Goal: Information Seeking & Learning: Learn about a topic

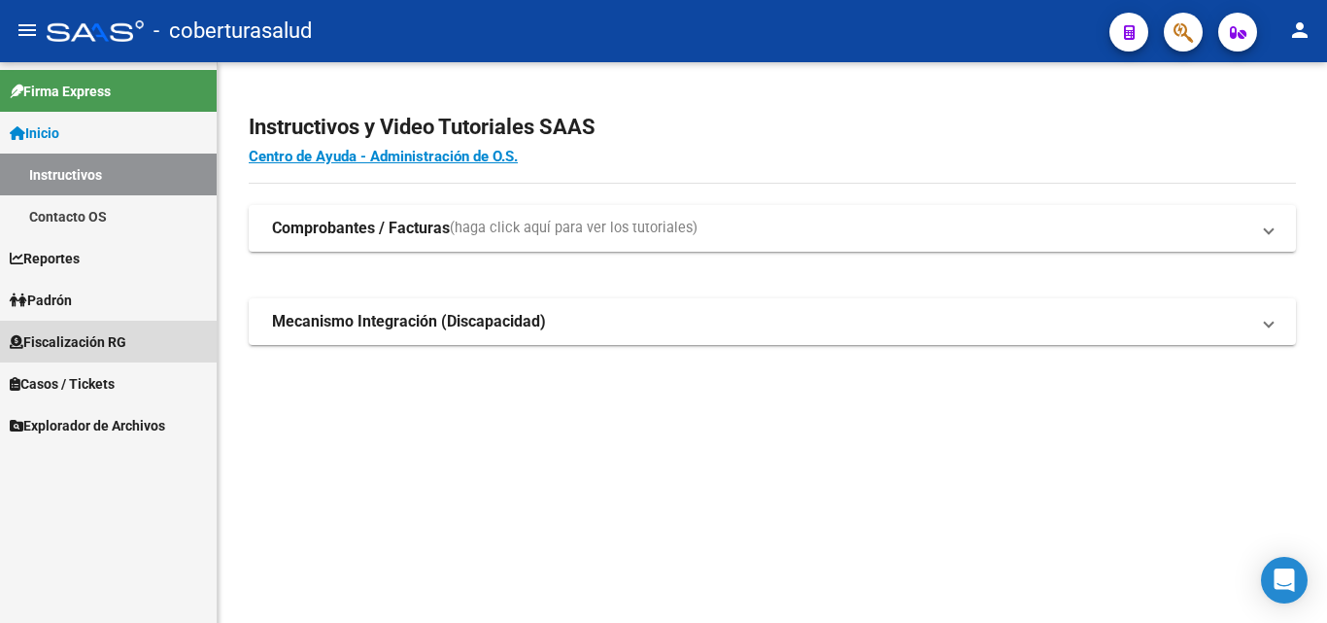
click at [50, 343] on span "Fiscalización RG" at bounding box center [68, 341] width 117 height 21
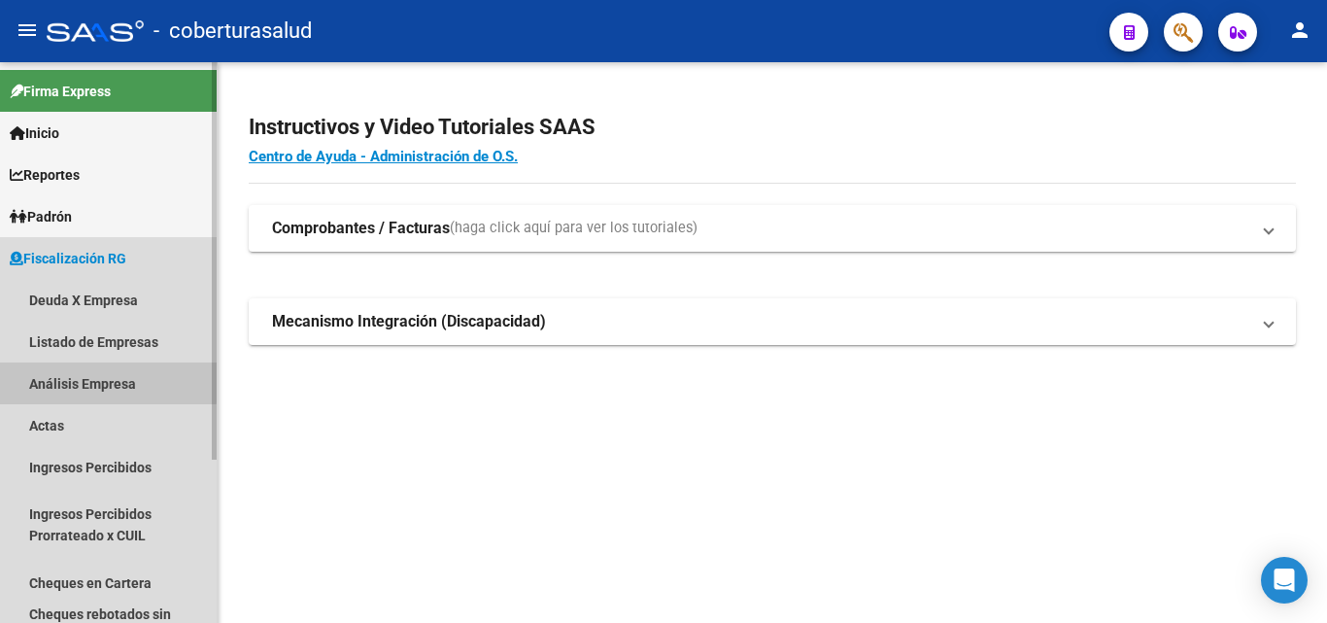
click at [48, 371] on link "Análisis Empresa" at bounding box center [108, 383] width 217 height 42
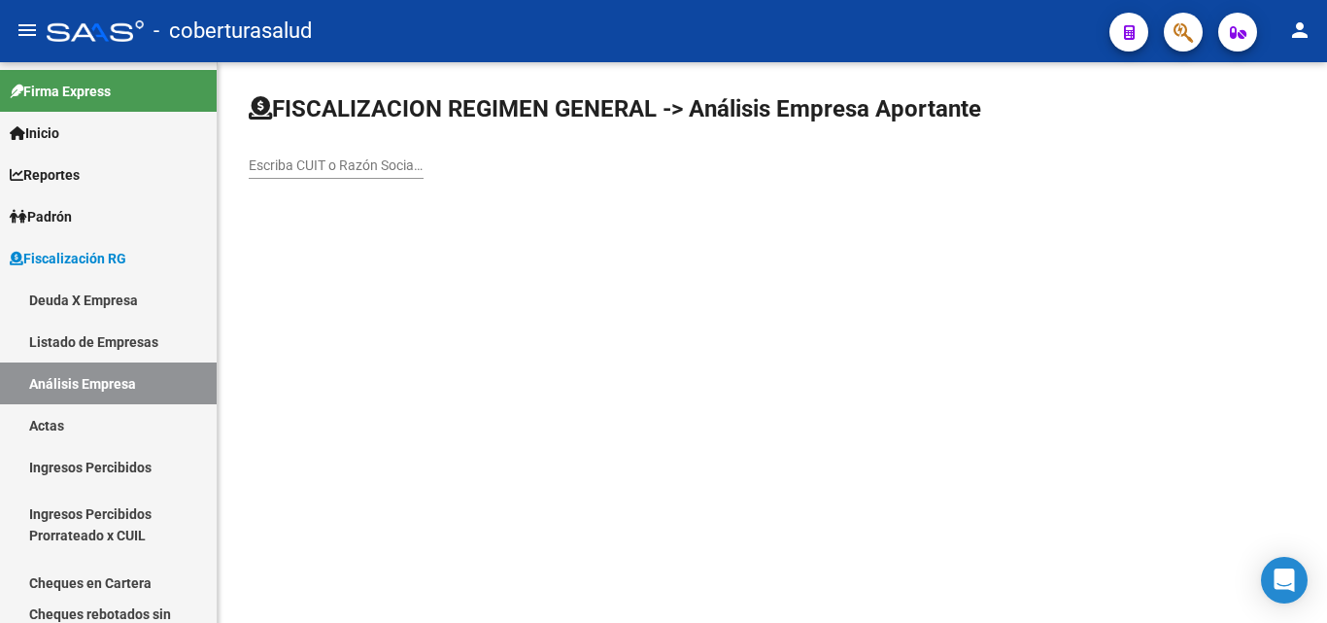
click at [286, 164] on input "Escriba CUIT o Razón Social para buscar" at bounding box center [336, 165] width 175 height 17
drag, startPoint x: 277, startPoint y: 101, endPoint x: 984, endPoint y: 115, distance: 707.5
click at [981, 115] on h1 "FISCALIZACION REGIMEN GENERAL -> Análisis Empresa Aportante" at bounding box center [615, 108] width 733 height 31
click at [393, 167] on input "Escriba CUIT o Razón Social para buscar" at bounding box center [336, 165] width 175 height 17
paste input "30715076787"
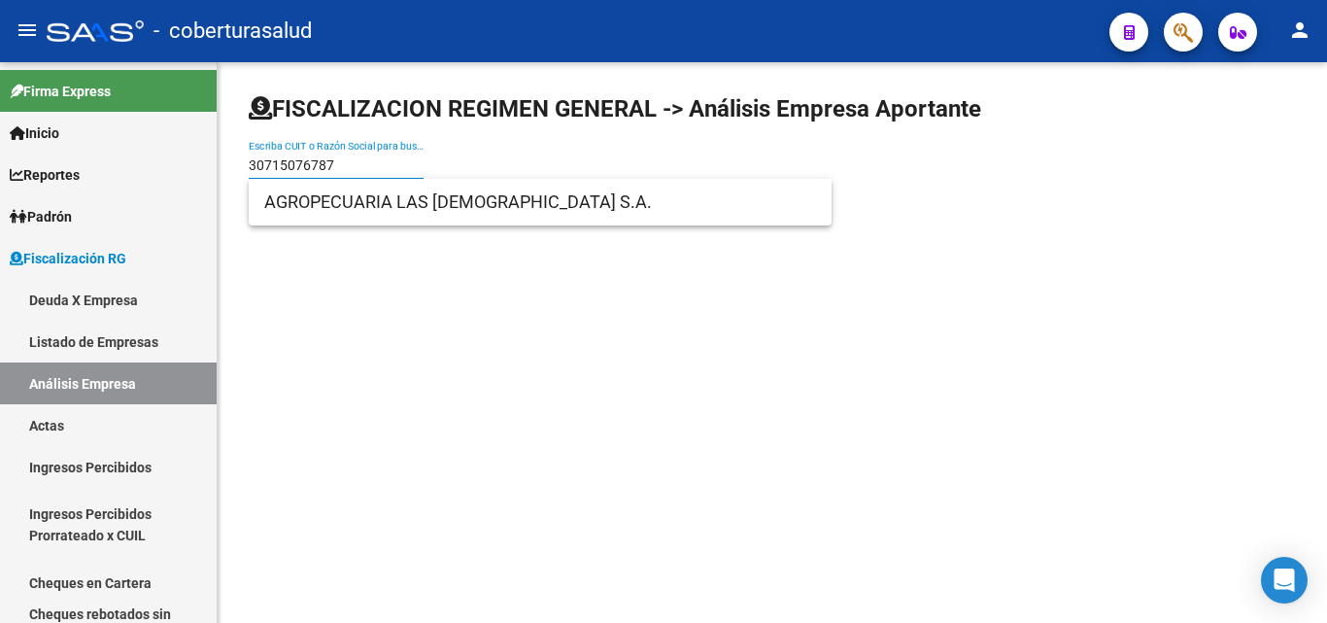
type input "30715076787"
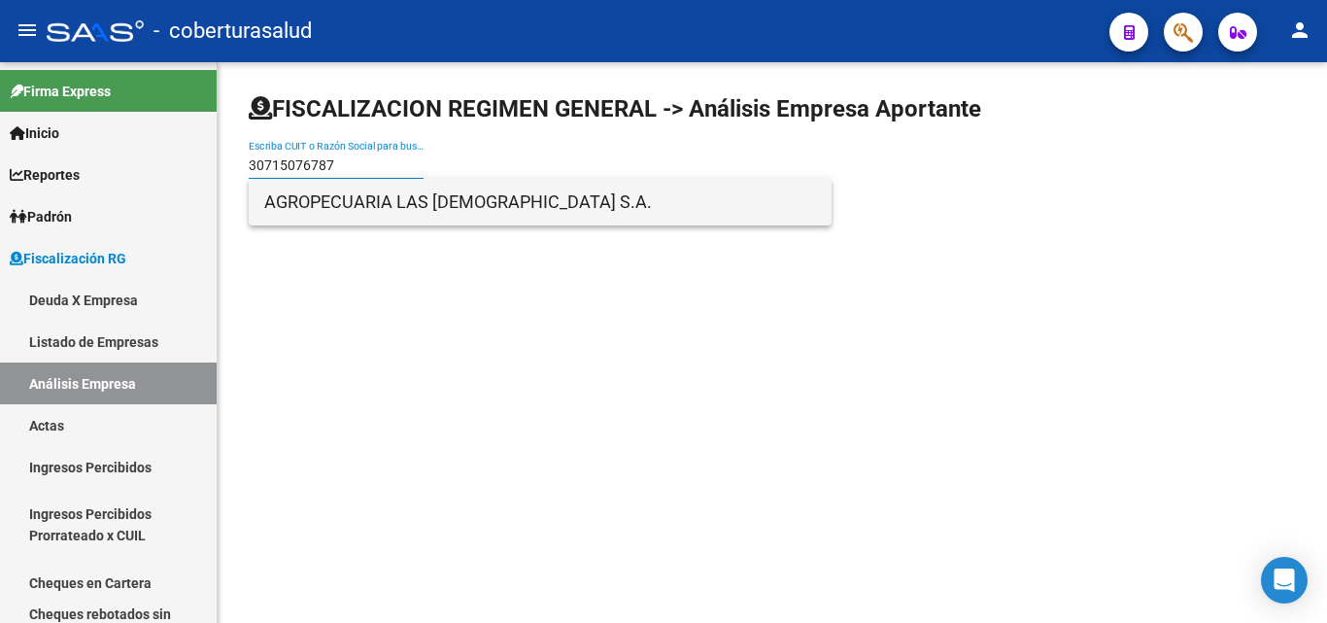
click at [372, 208] on span "AGROPECUARIA LAS [DEMOGRAPHIC_DATA] S.A." at bounding box center [540, 202] width 552 height 47
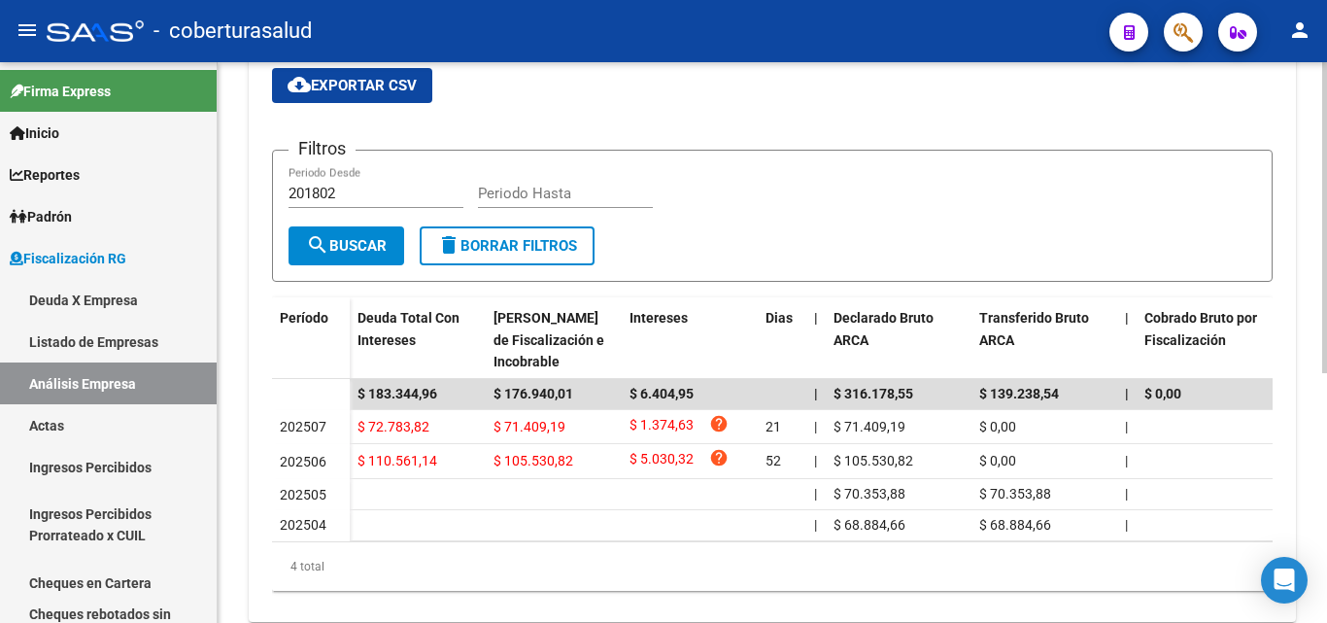
scroll to position [451, 0]
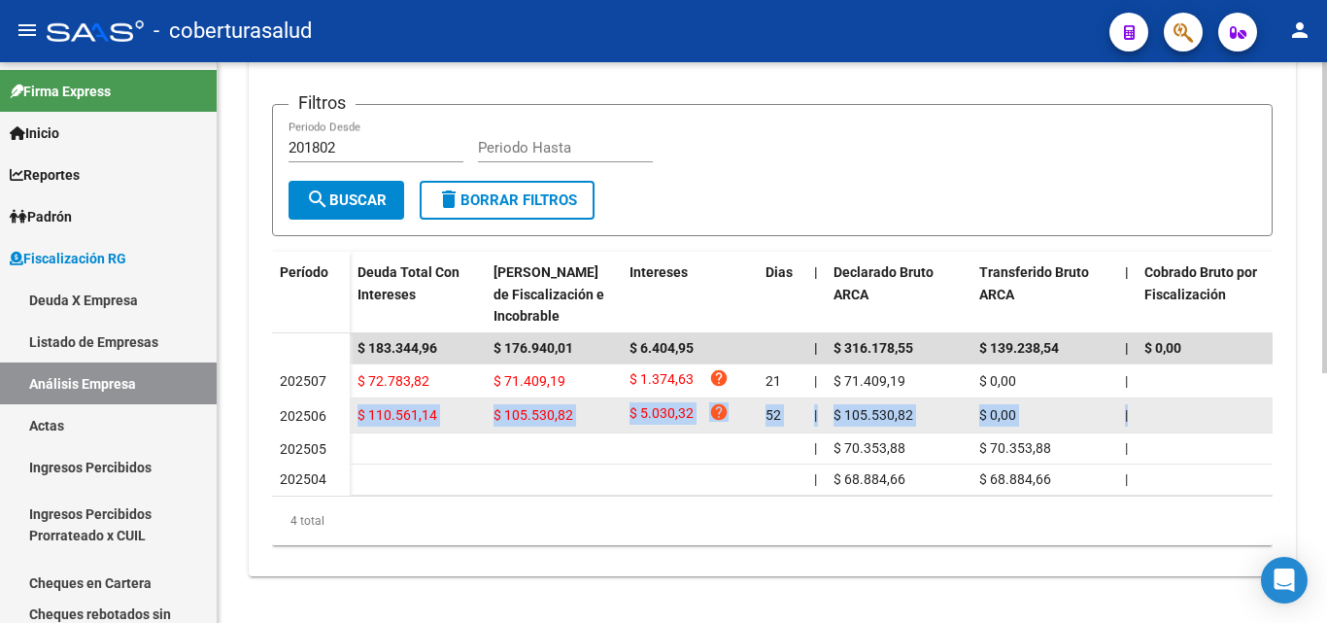
drag, startPoint x: 354, startPoint y: 401, endPoint x: 1226, endPoint y: 405, distance: 872.6
click at [1227, 405] on datatable-body-cell at bounding box center [1210, 415] width 146 height 34
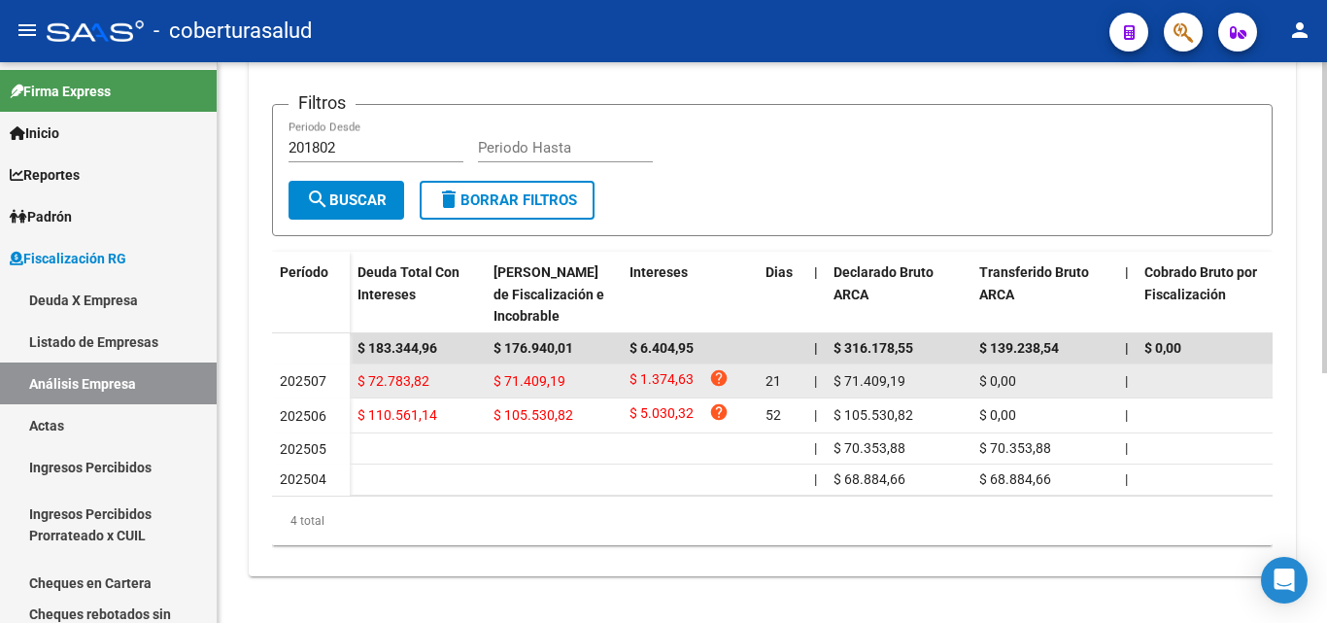
drag, startPoint x: 1230, startPoint y: 404, endPoint x: 382, endPoint y: 375, distance: 848.8
click at [391, 374] on datatable-scroller "$ 183.344,96 $ 176.940,01 $ 6.404,95 | $ 316.178,55 $ 139.238,54 | $ 0,00 $ 0,0…" at bounding box center [772, 414] width 1001 height 162
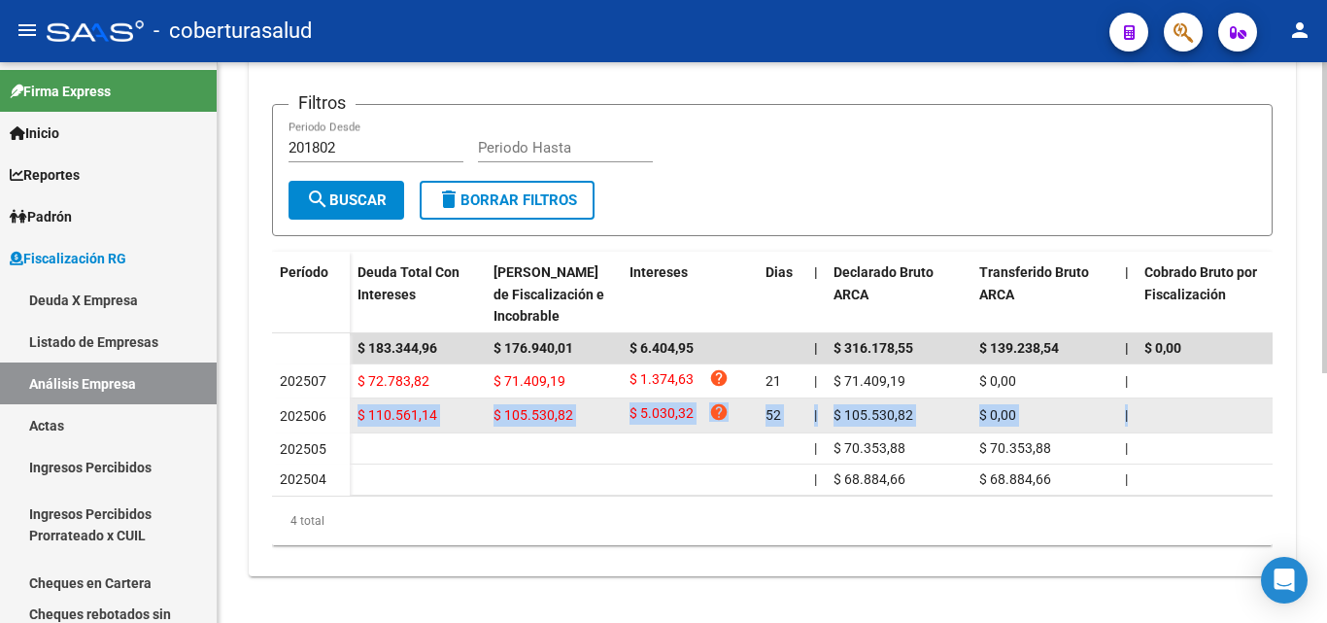
drag, startPoint x: 356, startPoint y: 401, endPoint x: 1240, endPoint y: 406, distance: 884.3
click at [1162, 411] on datatable-body-cell at bounding box center [1210, 415] width 146 height 34
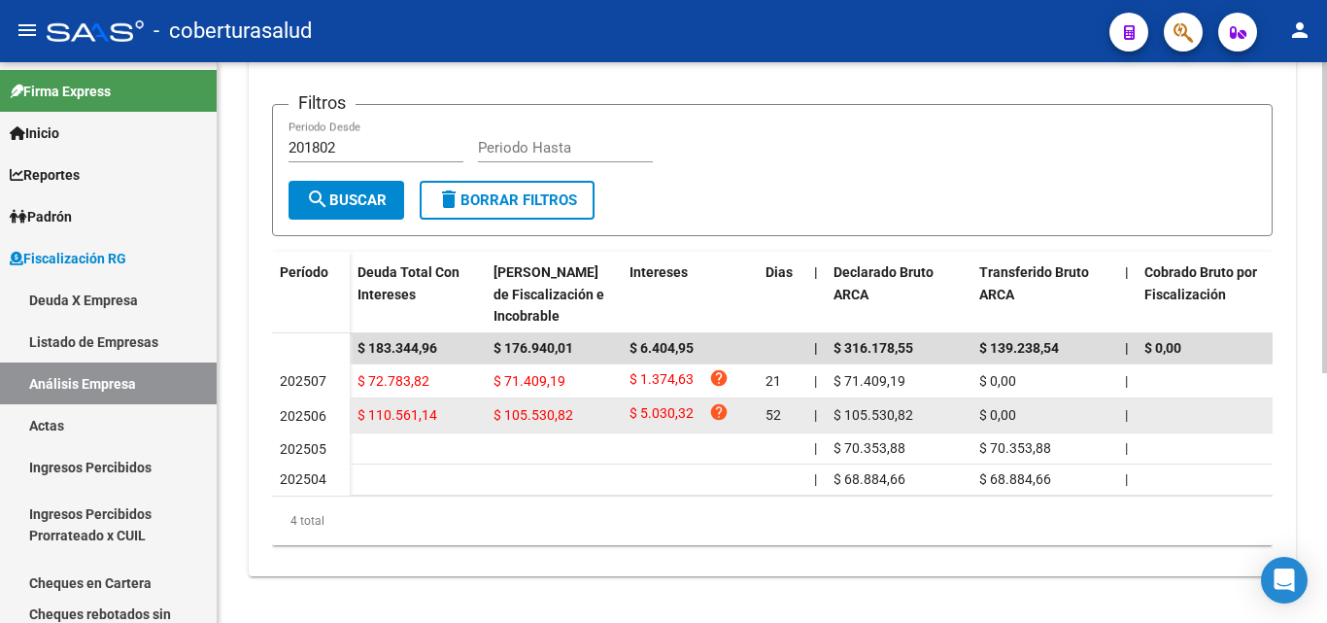
drag, startPoint x: 1157, startPoint y: 397, endPoint x: 341, endPoint y: 395, distance: 816.2
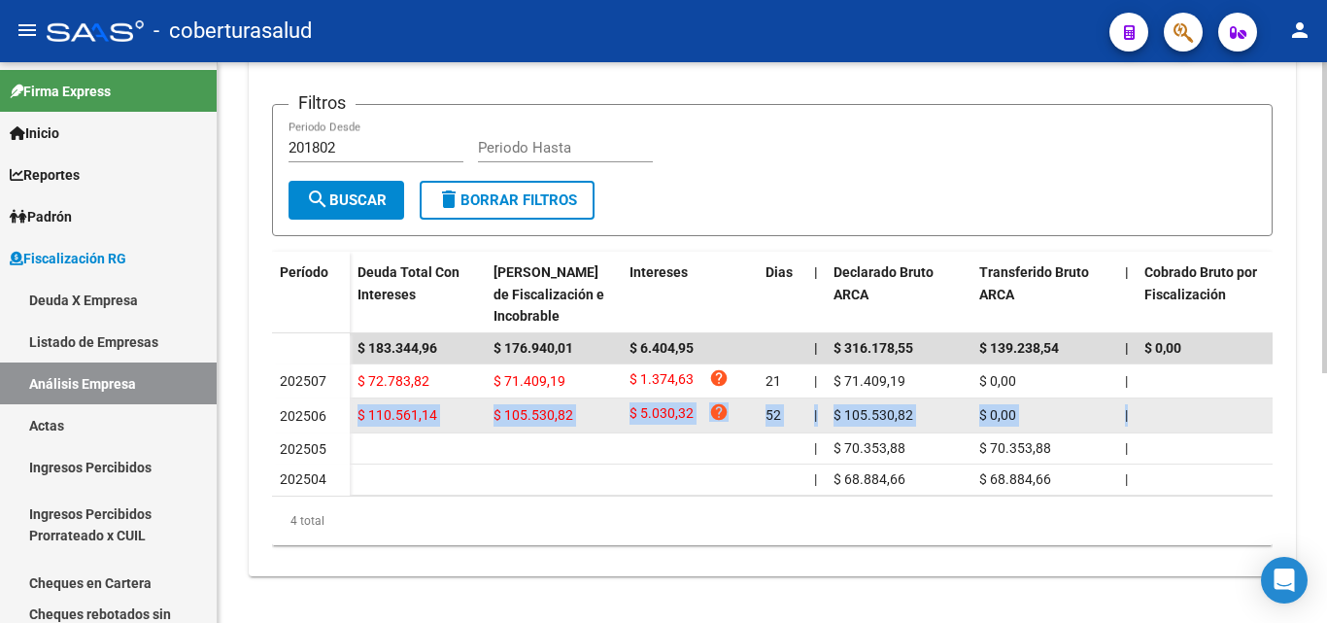
drag, startPoint x: 356, startPoint y: 404, endPoint x: 1188, endPoint y: 411, distance: 832.8
click at [1188, 414] on datatable-body-cell at bounding box center [1210, 415] width 146 height 34
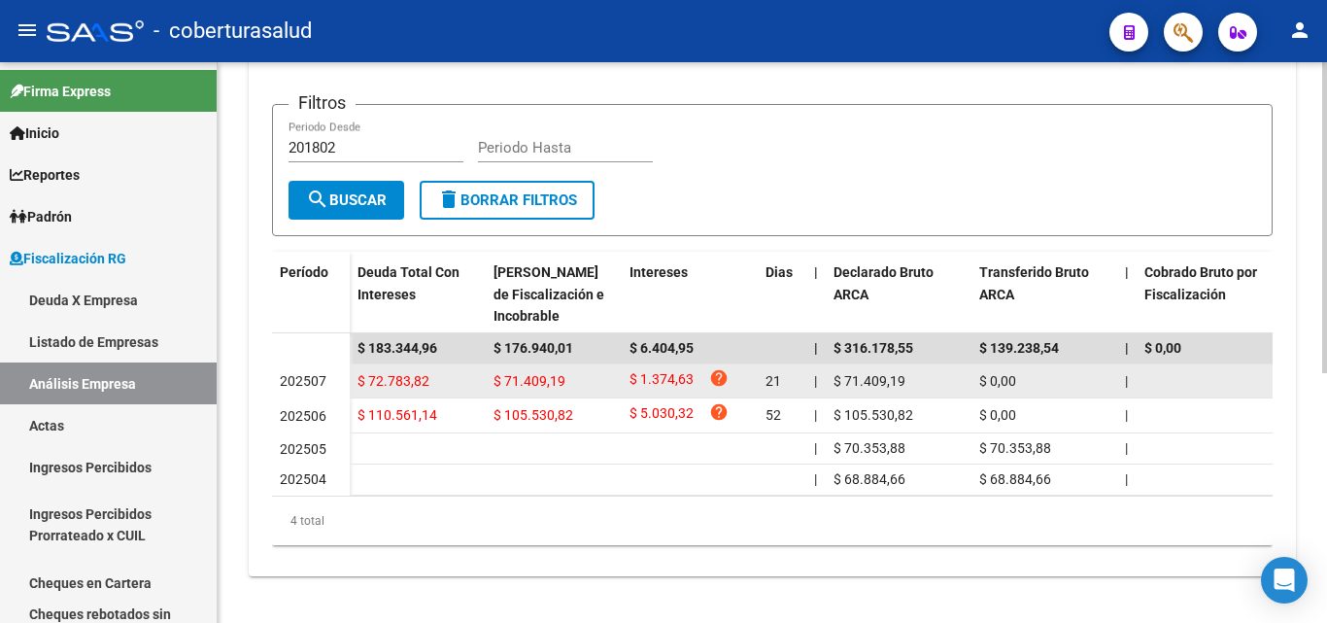
drag, startPoint x: 1171, startPoint y: 396, endPoint x: 492, endPoint y: 382, distance: 679.4
click at [616, 381] on datatable-scroller "$ 183.344,96 $ 176.940,01 $ 6.404,95 | $ 316.178,55 $ 139.238,54 | $ 0,00 $ 0,0…" at bounding box center [772, 414] width 1001 height 162
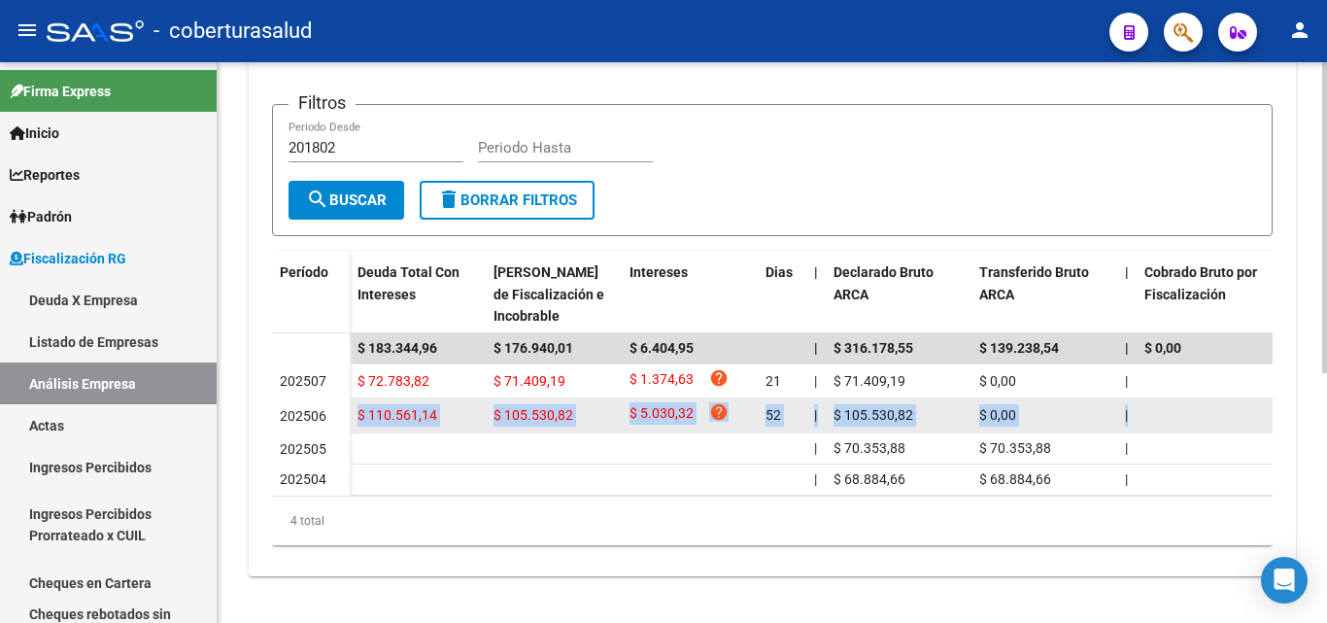
drag, startPoint x: 355, startPoint y: 403, endPoint x: 1148, endPoint y: 402, distance: 792.9
click at [1148, 402] on datatable-body-cell at bounding box center [1210, 415] width 146 height 34
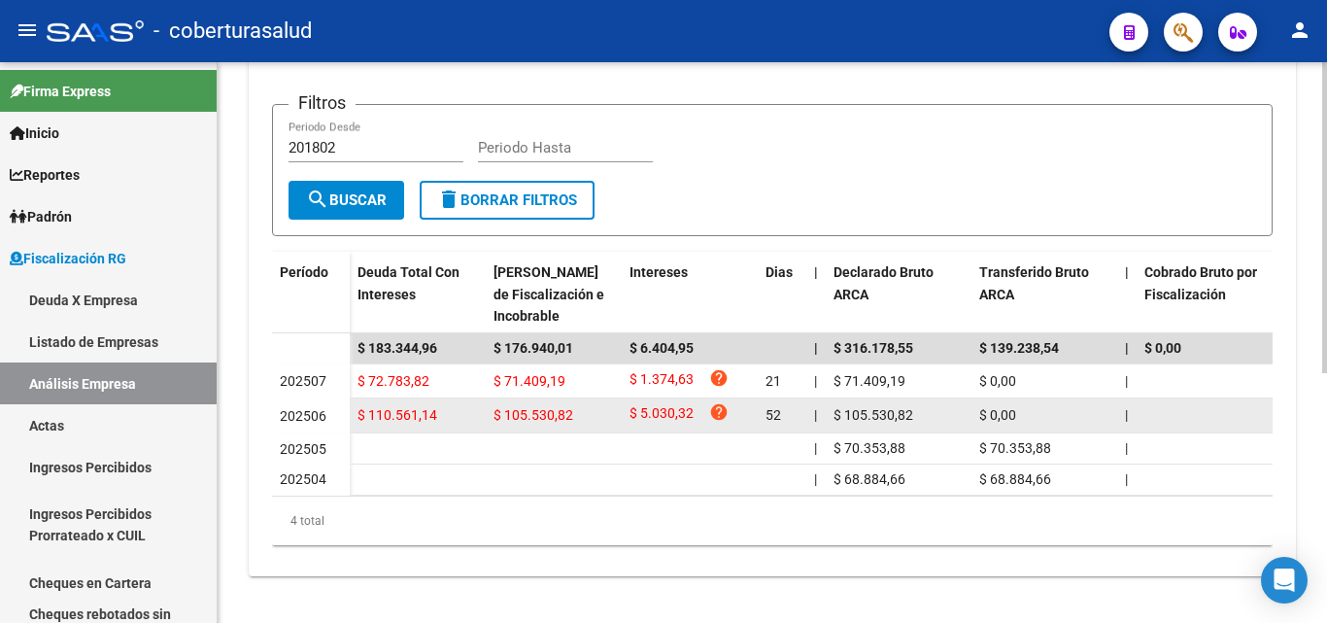
drag, startPoint x: 1148, startPoint y: 402, endPoint x: 399, endPoint y: 385, distance: 748.4
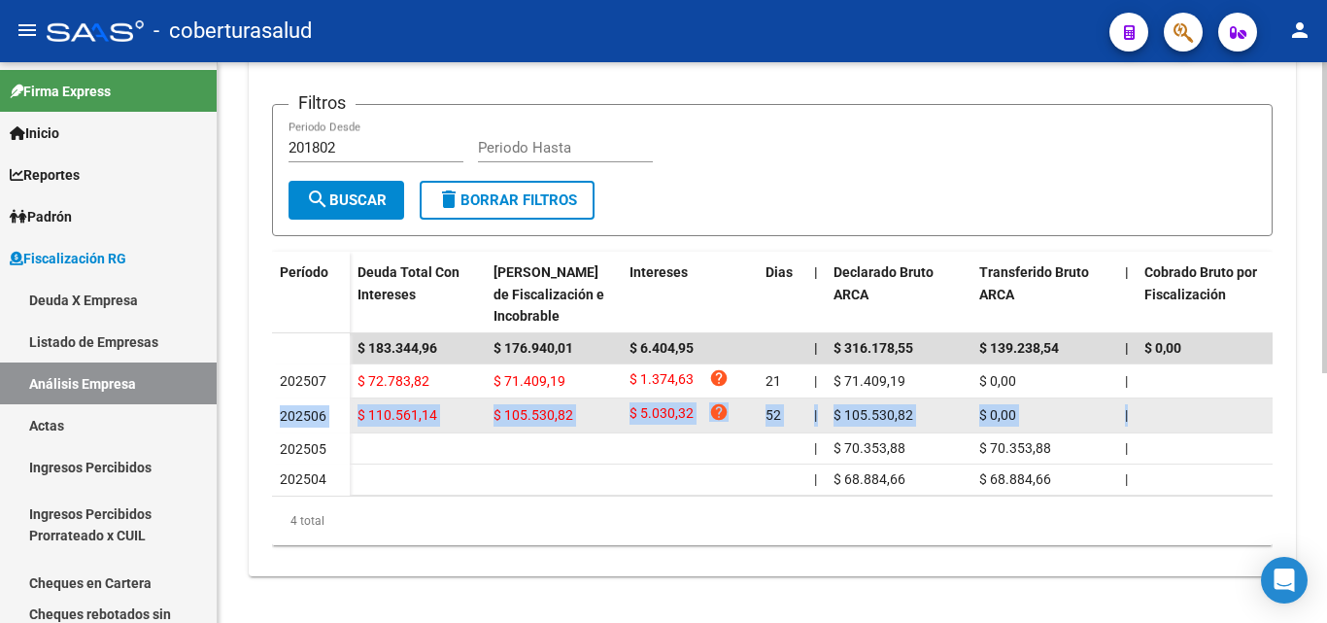
drag, startPoint x: 280, startPoint y: 399, endPoint x: 1153, endPoint y: 399, distance: 873.5
click at [1153, 399] on datatable-body-cell at bounding box center [1210, 415] width 146 height 34
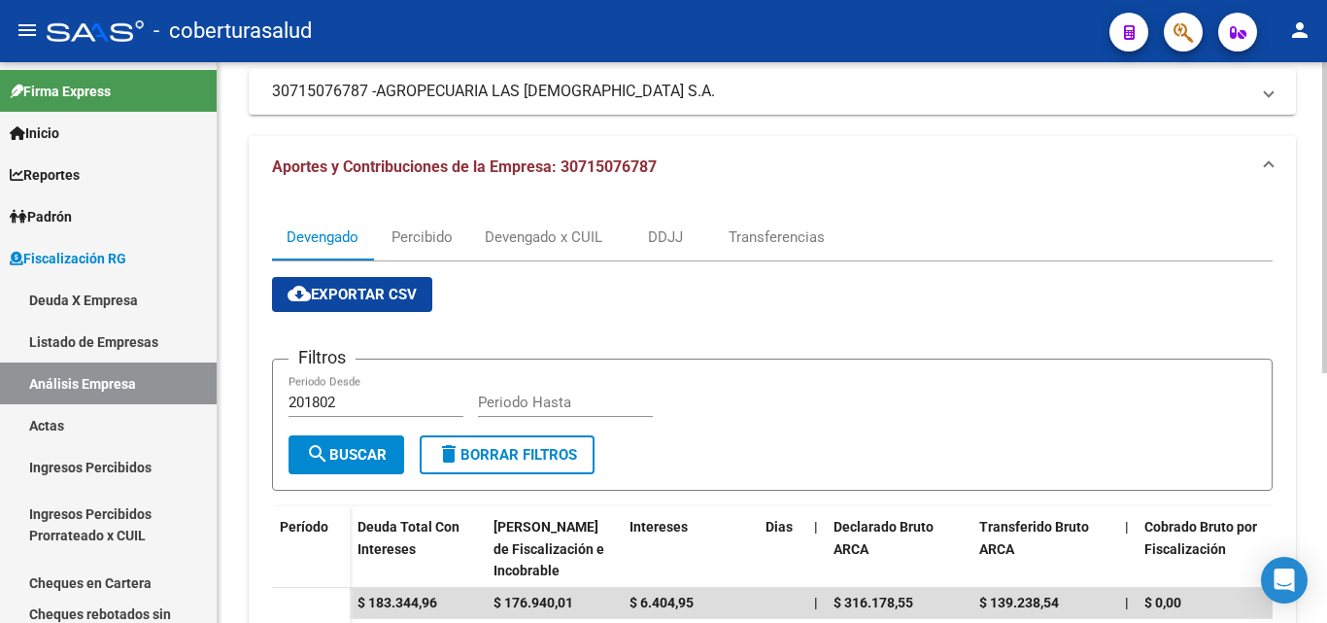
scroll to position [159, 0]
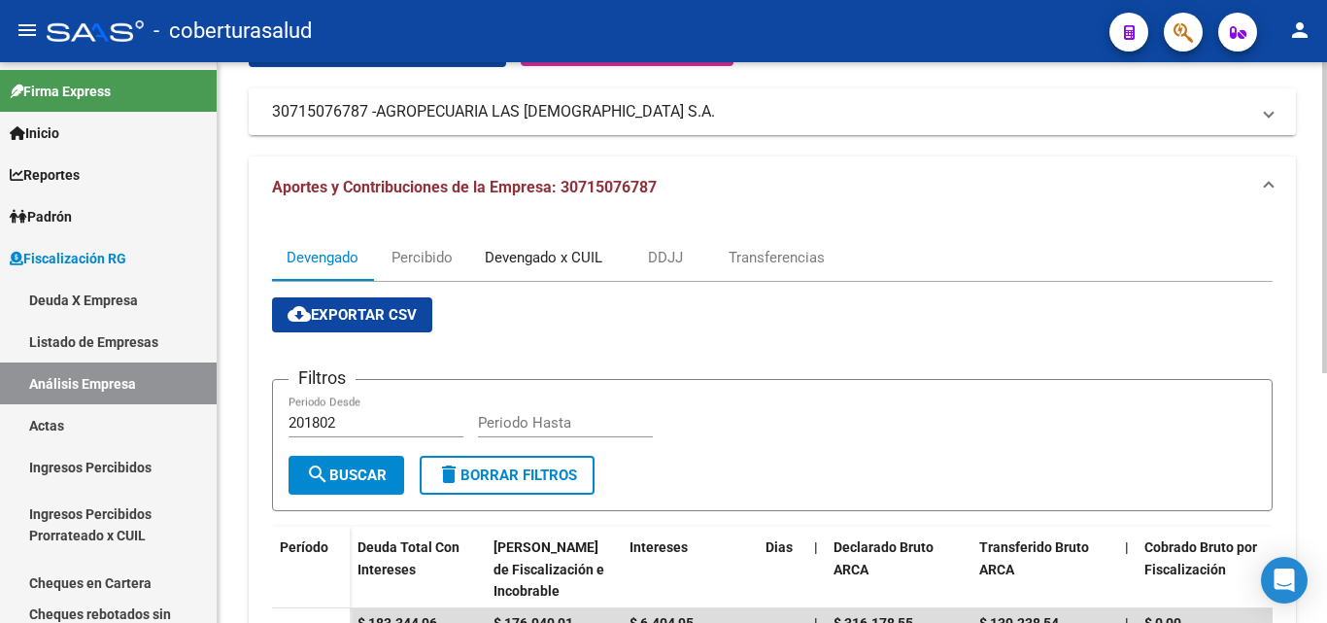
click at [516, 248] on div "Devengado x CUIL" at bounding box center [544, 257] width 118 height 21
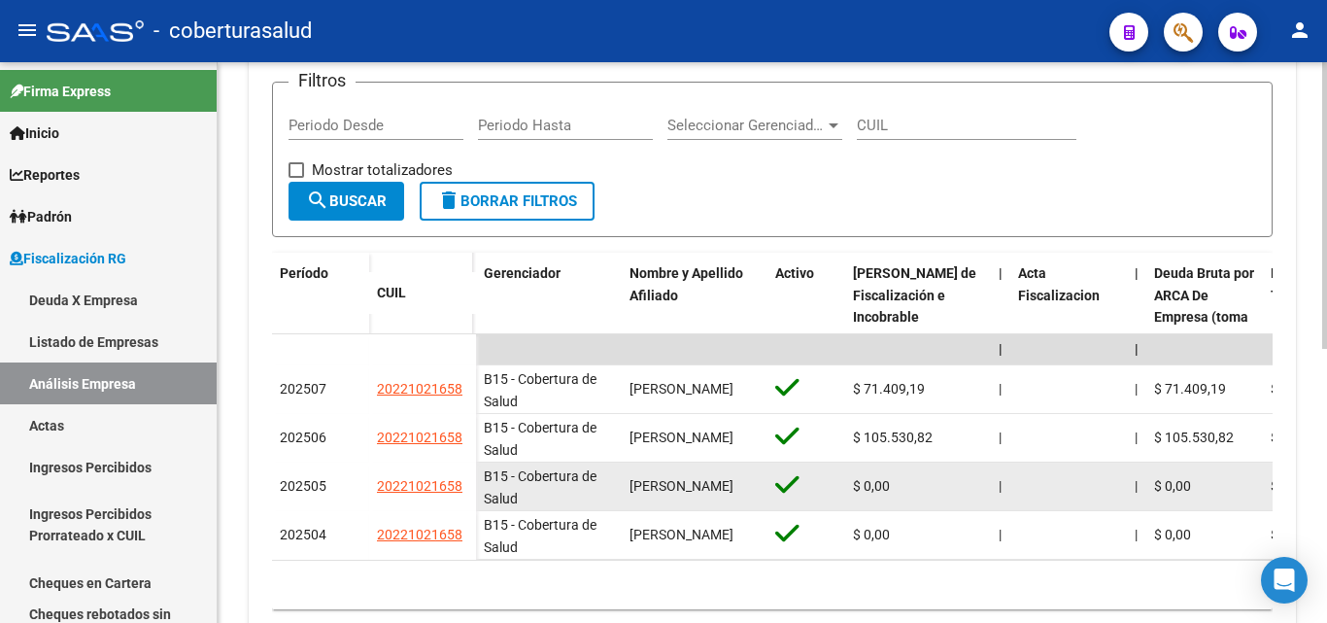
scroll to position [486, 0]
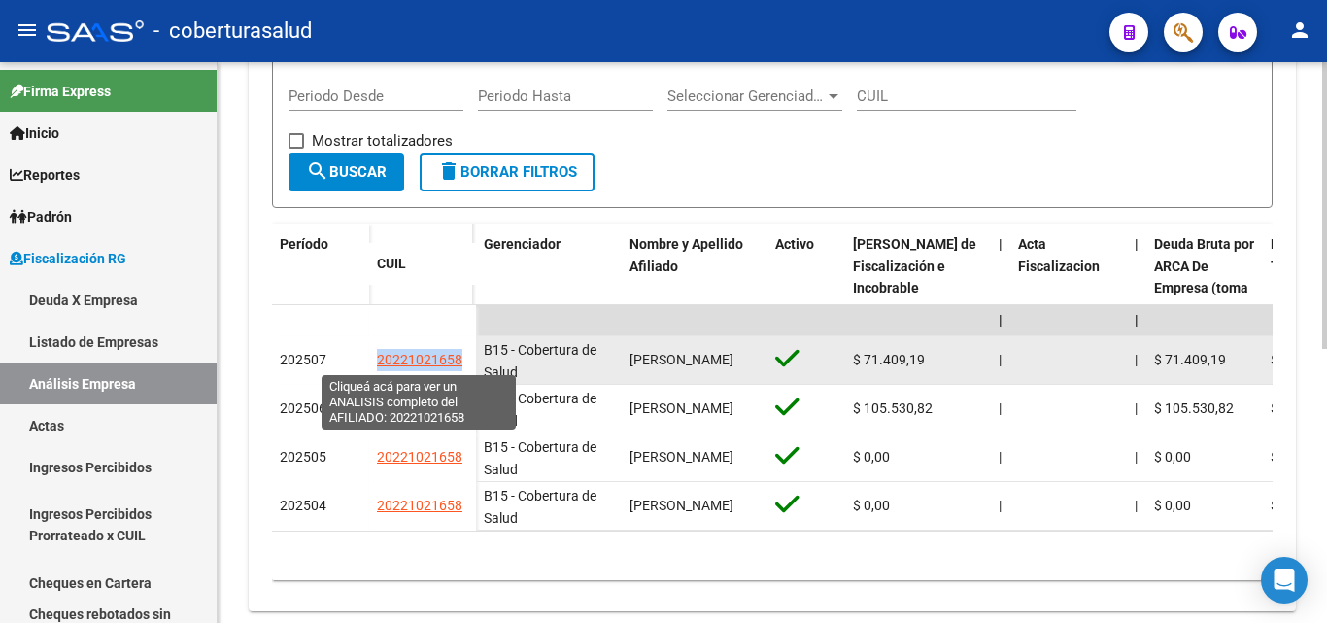
drag, startPoint x: 470, startPoint y: 360, endPoint x: 379, endPoint y: 362, distance: 91.4
click at [379, 362] on datatable-body-cell "20221021658" at bounding box center [422, 360] width 107 height 49
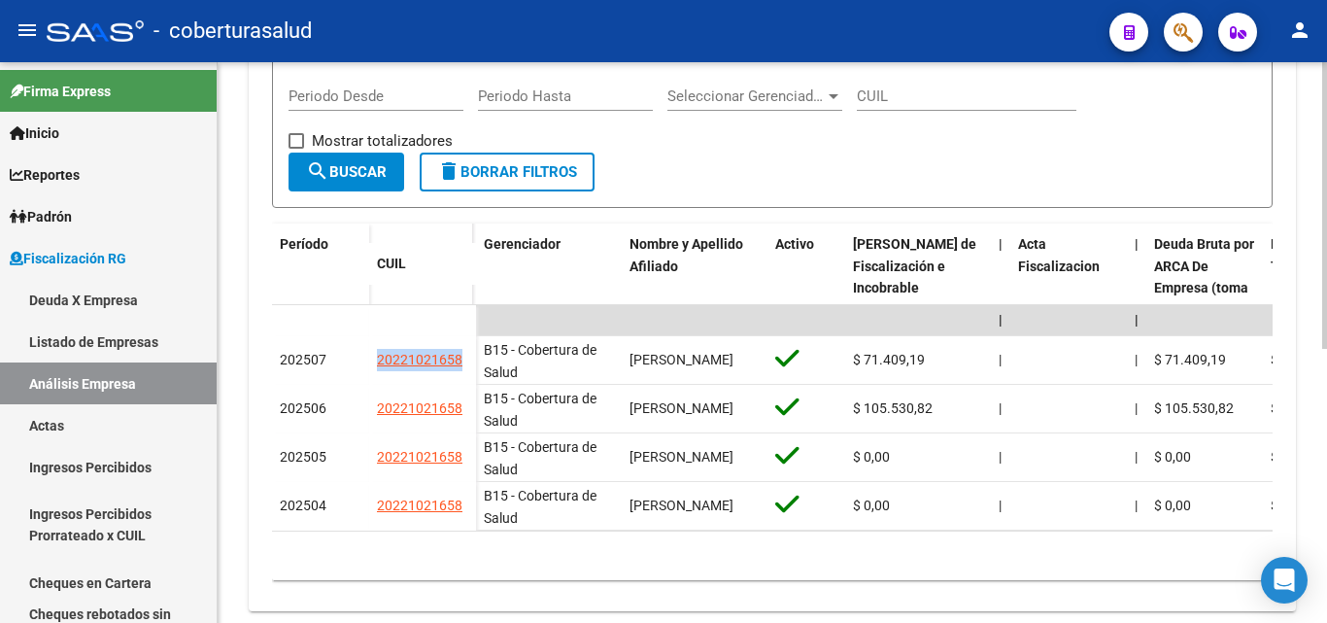
copy span "20221021658"
